Goal: Task Accomplishment & Management: Manage account settings

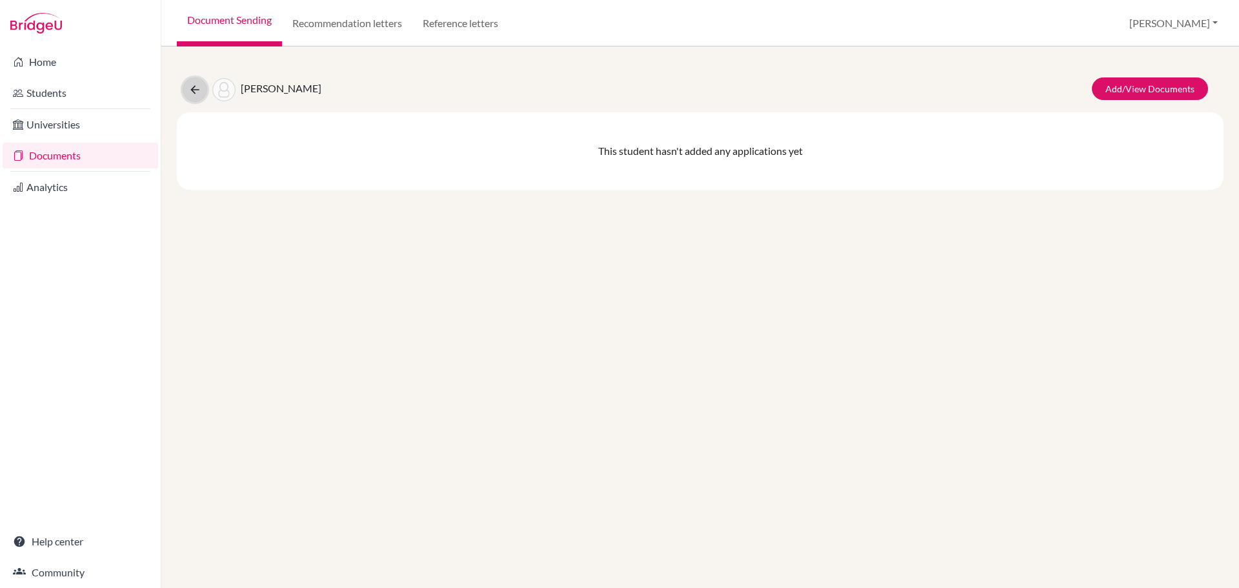
click at [188, 86] on button at bounding box center [195, 89] width 25 height 25
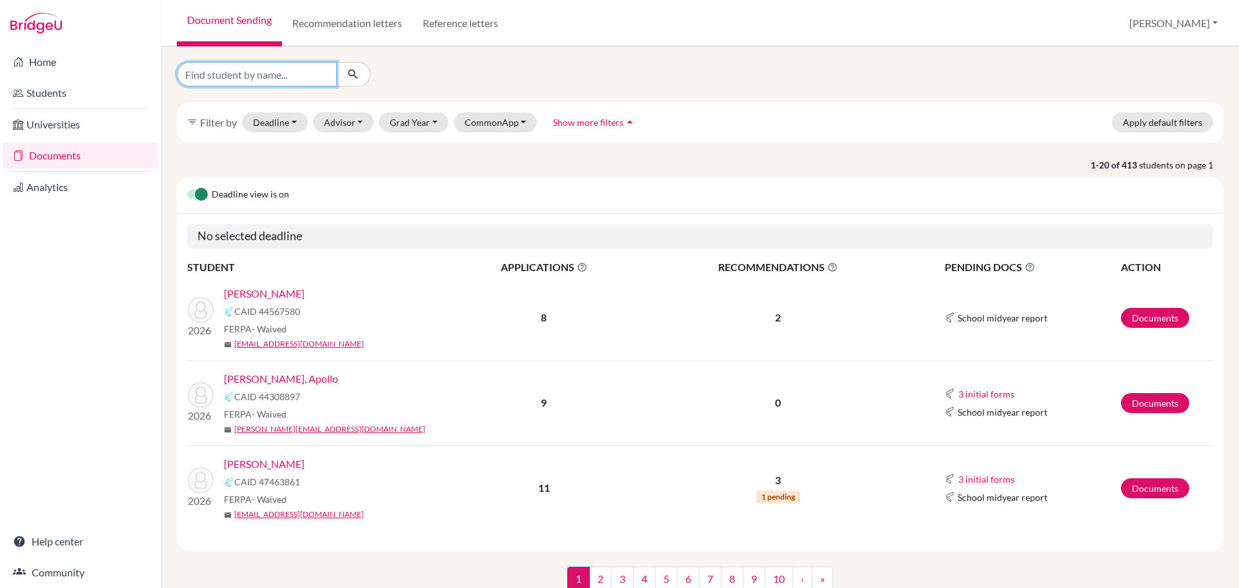
click at [248, 75] on input "Find student by name..." at bounding box center [257, 74] width 160 height 25
type input "moreno"
click button "submit" at bounding box center [353, 74] width 34 height 25
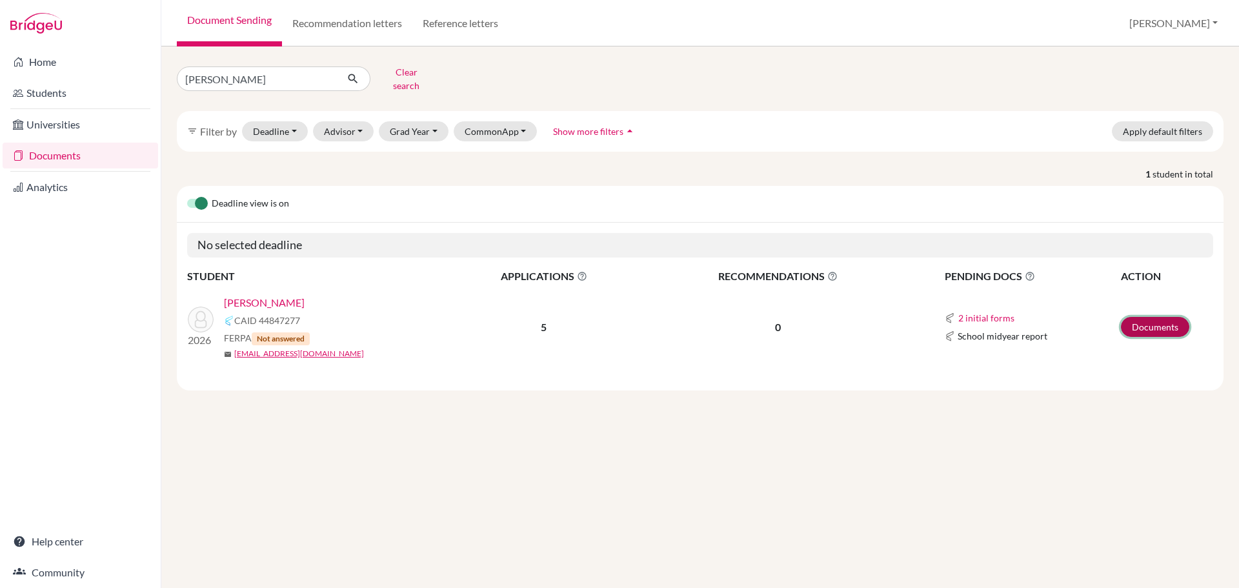
click at [1154, 317] on link "Documents" at bounding box center [1155, 327] width 68 height 20
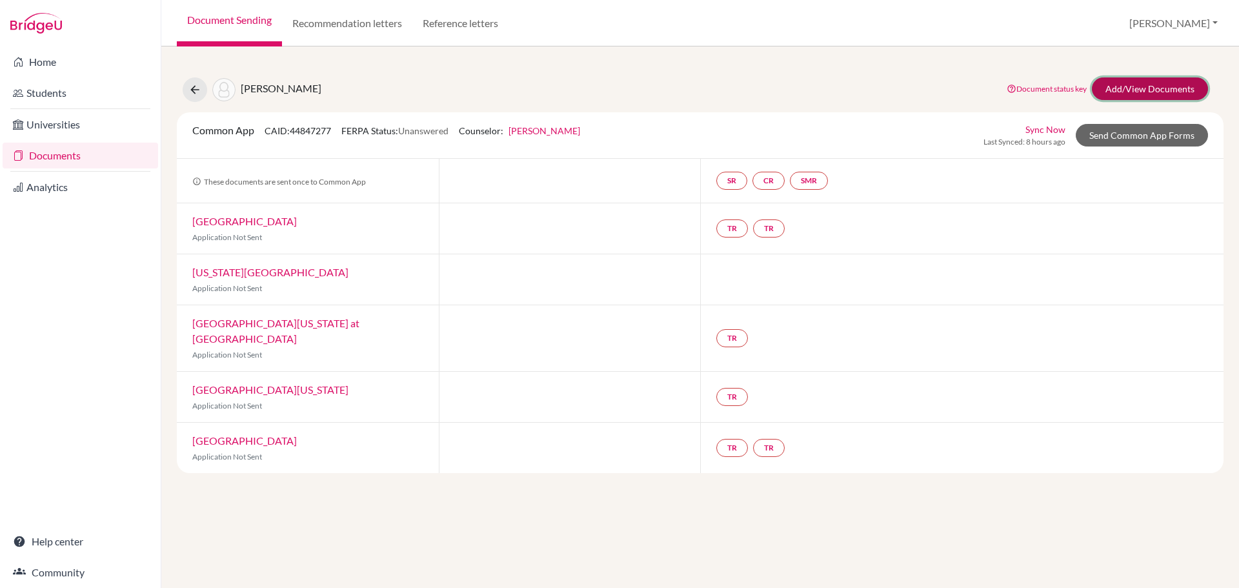
click at [1130, 85] on link "Add/View Documents" at bounding box center [1150, 88] width 116 height 23
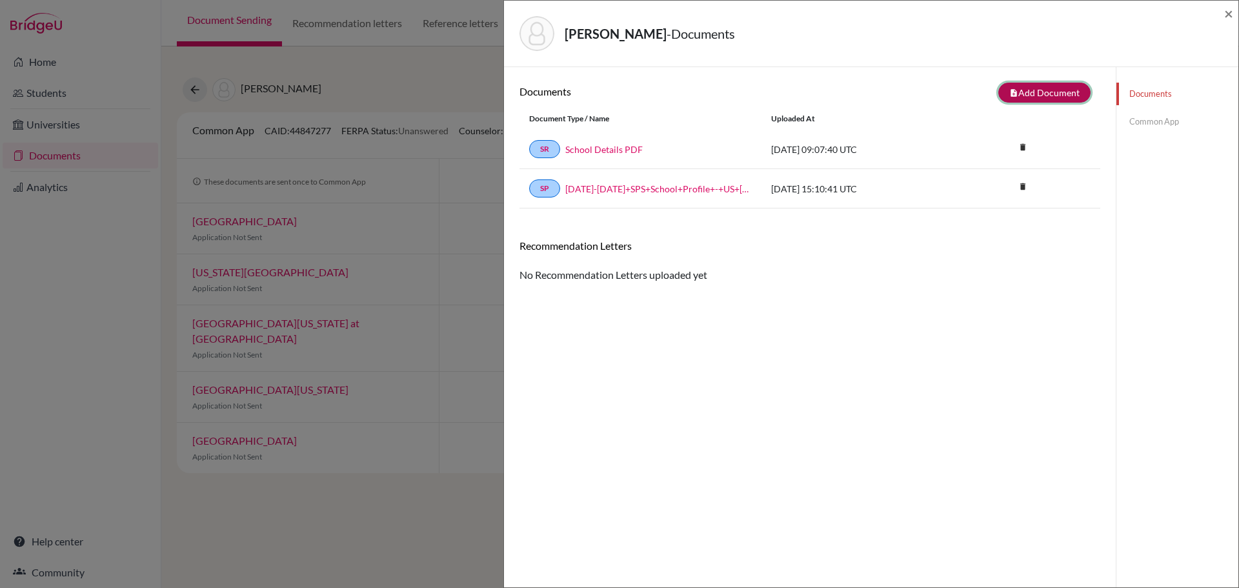
click at [1042, 89] on button "note_add Add Document" at bounding box center [1044, 93] width 92 height 20
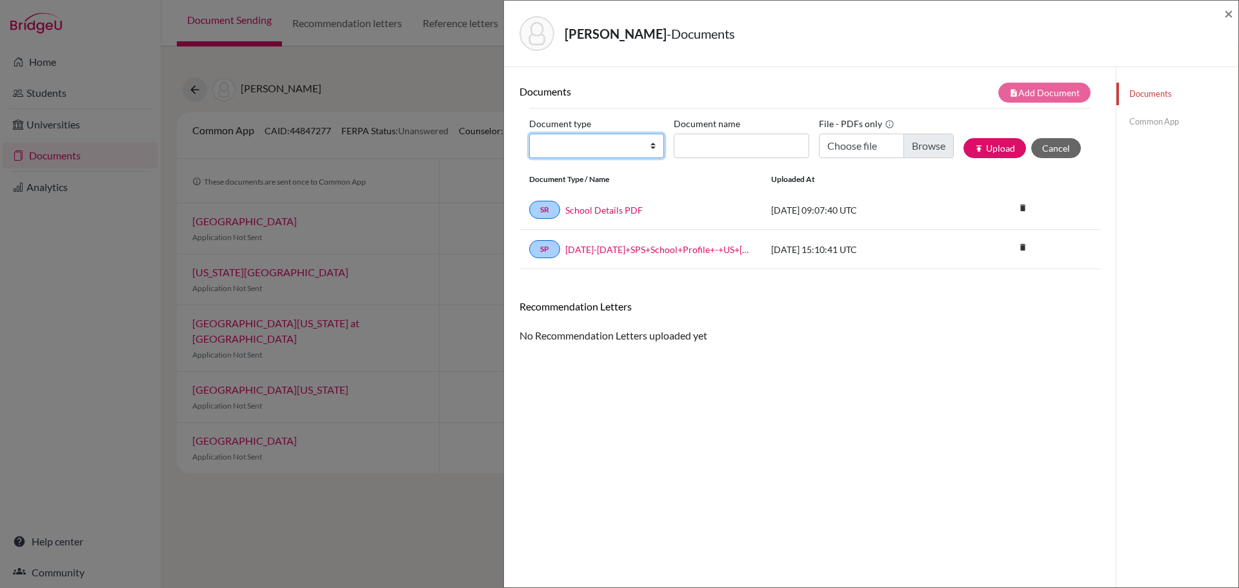
click at [649, 148] on select "Change explanation for Common App reports Counselor recommendation Internationa…" at bounding box center [596, 146] width 135 height 25
select select "2"
click at [529, 134] on select "Change explanation for Common App reports Counselor recommendation Internationa…" at bounding box center [596, 146] width 135 height 25
click at [710, 139] on input "Document name" at bounding box center [741, 146] width 135 height 25
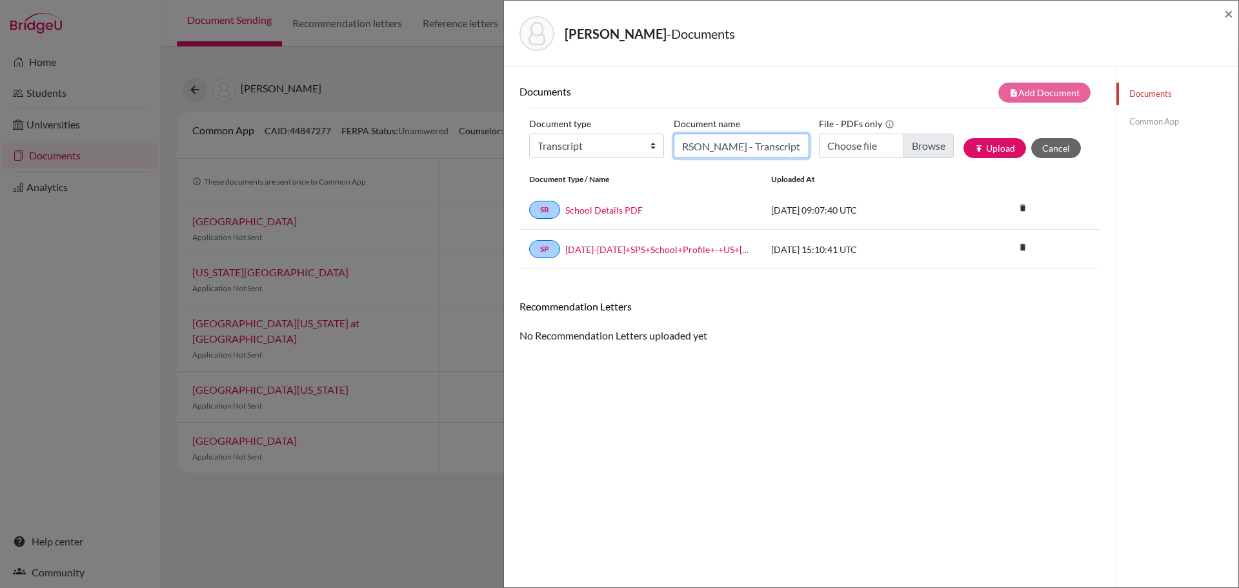
type input "Moreno, Alexander - Transcript"
click at [916, 148] on input "Choose file" at bounding box center [886, 146] width 135 height 25
type input "C:\fakepath\Moreno, Alexander - Transcript.pdf"
click at [980, 151] on button "publish Upload" at bounding box center [994, 148] width 63 height 20
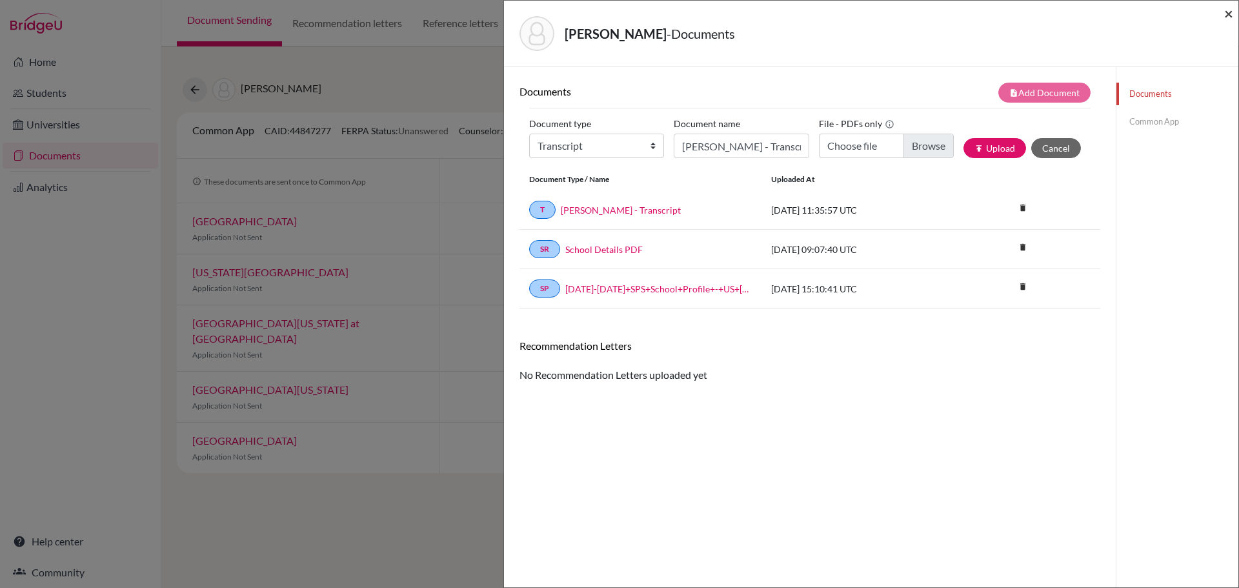
drag, startPoint x: 1232, startPoint y: 15, endPoint x: 1220, endPoint y: 19, distance: 12.2
click at [1232, 15] on span "×" at bounding box center [1228, 13] width 9 height 19
